Goal: Task Accomplishment & Management: Use online tool/utility

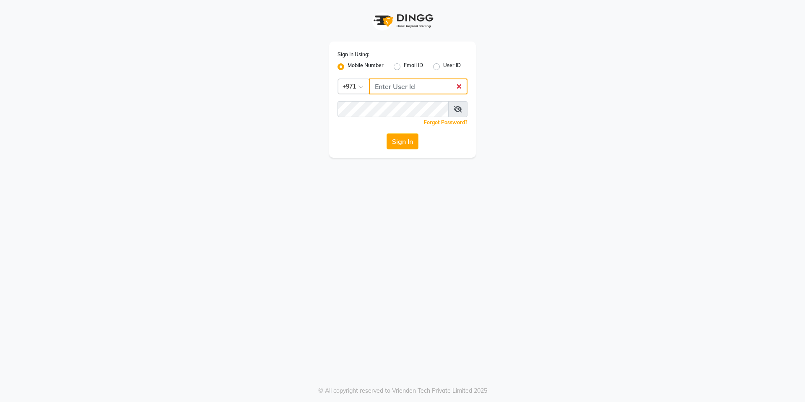
type input "526550101"
click at [407, 143] on button "Sign In" at bounding box center [403, 141] width 32 height 16
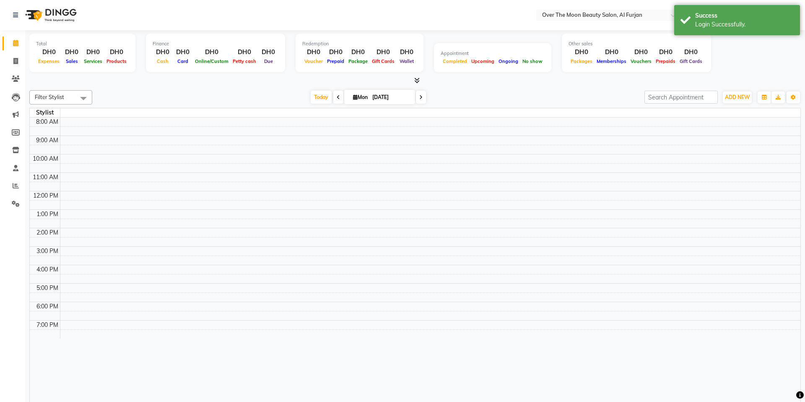
select select "en"
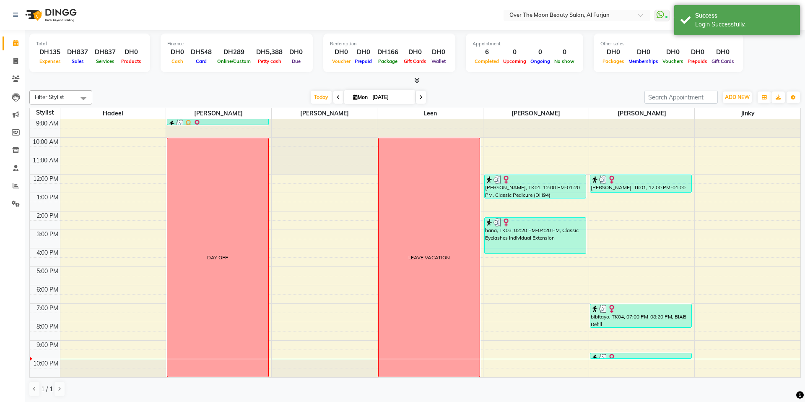
click at [419, 79] on icon at bounding box center [416, 80] width 5 height 6
